Goal: Find contact information: Find contact information

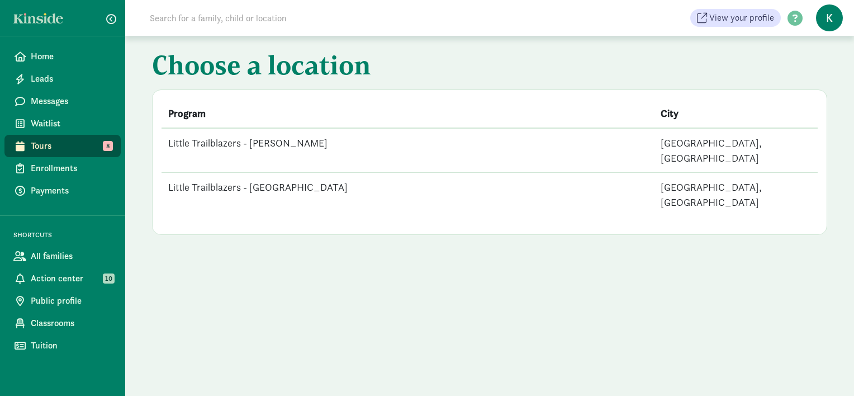
click at [257, 176] on td "Little Trailblazers - [GEOGRAPHIC_DATA]" at bounding box center [408, 195] width 493 height 44
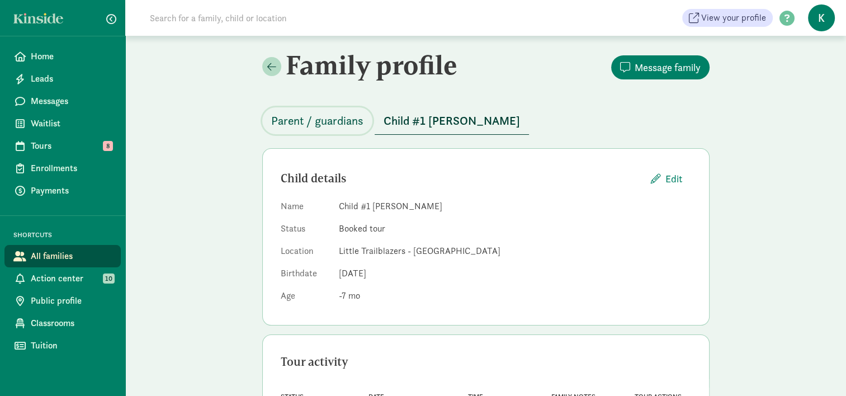
click at [327, 119] on span "Parent / guardians" at bounding box center [317, 121] width 92 height 18
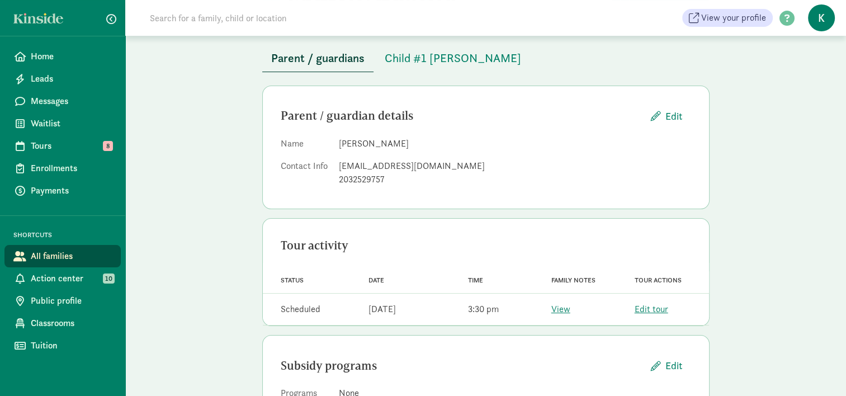
scroll to position [111, 0]
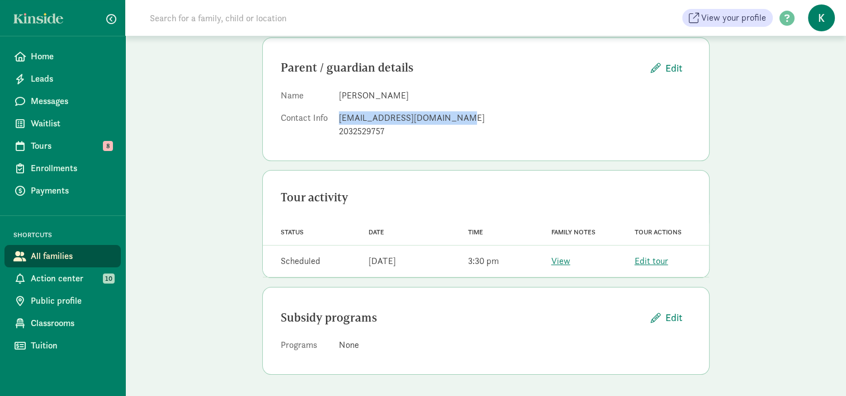
drag, startPoint x: 464, startPoint y: 115, endPoint x: 337, endPoint y: 121, distance: 127.1
click at [337, 121] on dl "Name Claire Streeter Contact Info clairestreeternp@gmail.com 2032529757" at bounding box center [486, 116] width 410 height 54
copy div "clairestreeternp@gmail.com"
